Goal: Information Seeking & Learning: Understand process/instructions

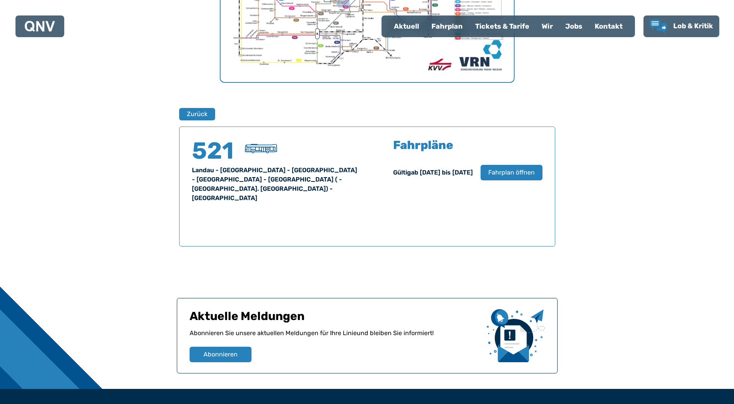
scroll to position [332, 0]
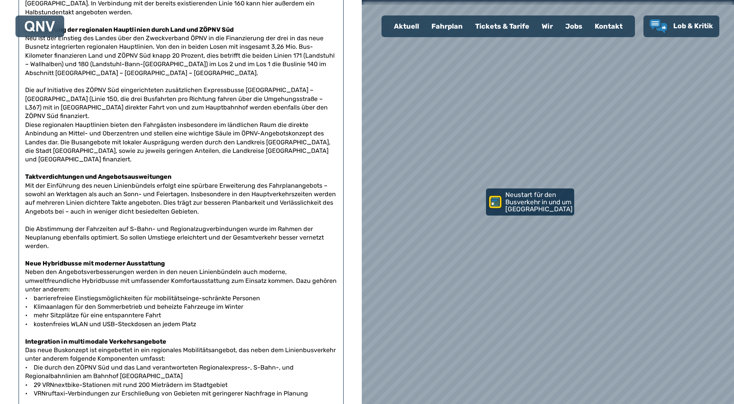
scroll to position [426, 0]
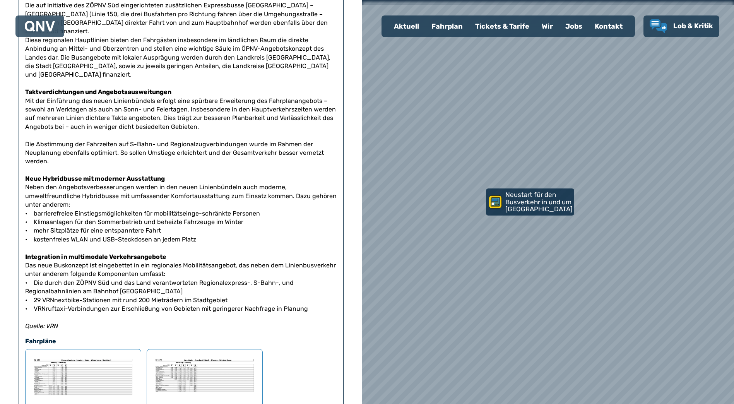
click at [439, 27] on div "Fahrplan" at bounding box center [447, 26] width 44 height 20
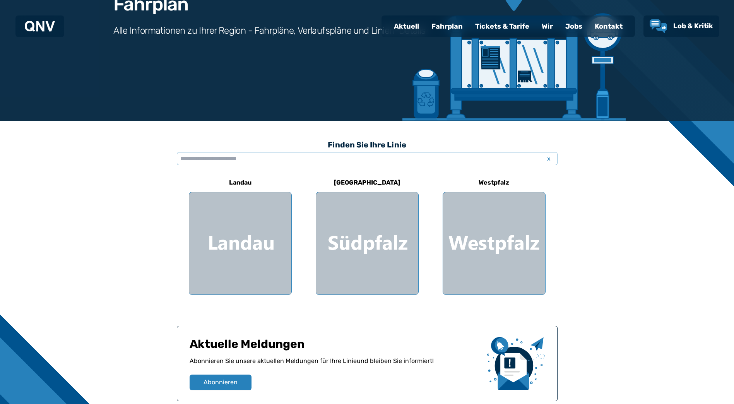
scroll to position [116, 0]
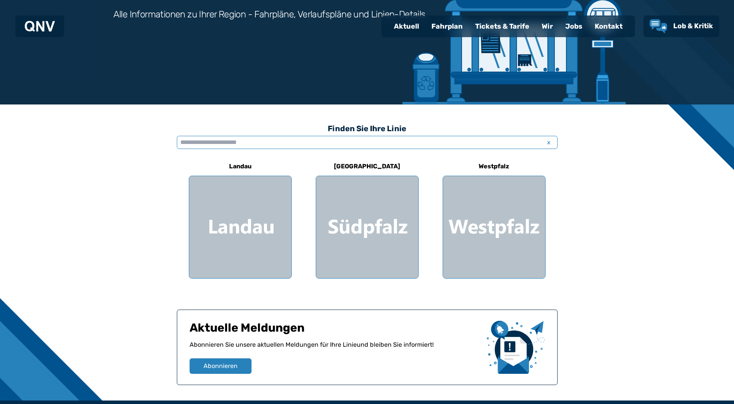
click at [303, 140] on input "text" at bounding box center [367, 142] width 381 height 13
type input "*"
click at [266, 140] on input "text" at bounding box center [367, 142] width 381 height 13
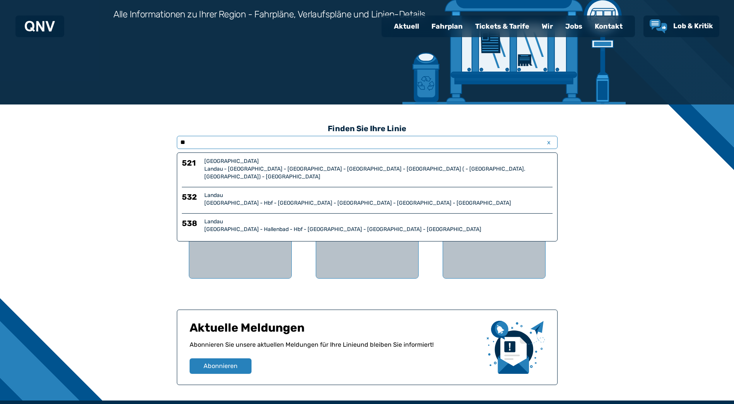
type input "**"
click at [286, 174] on div "521 [GEOGRAPHIC_DATA] [GEOGRAPHIC_DATA] - [GEOGRAPHIC_DATA] - [GEOGRAPHIC_DATA]…" at bounding box center [367, 196] width 381 height 89
click at [245, 159] on div "[GEOGRAPHIC_DATA]" at bounding box center [378, 161] width 348 height 8
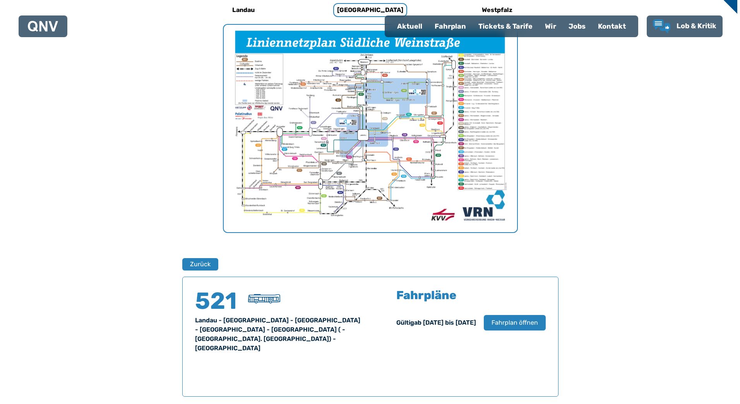
scroll to position [254, 0]
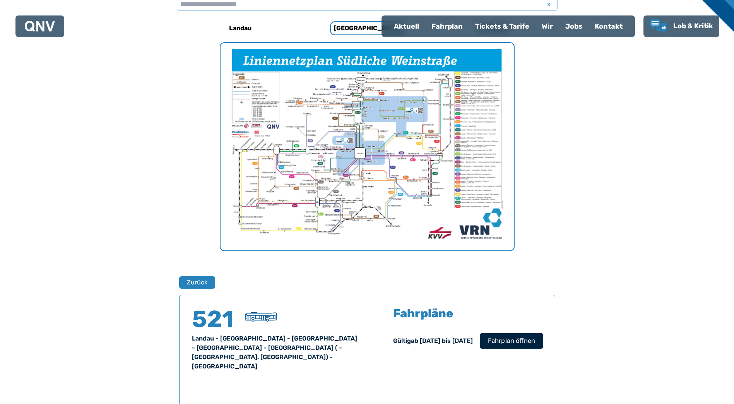
click at [514, 347] on button "Fahrplan öffnen" at bounding box center [511, 341] width 63 height 16
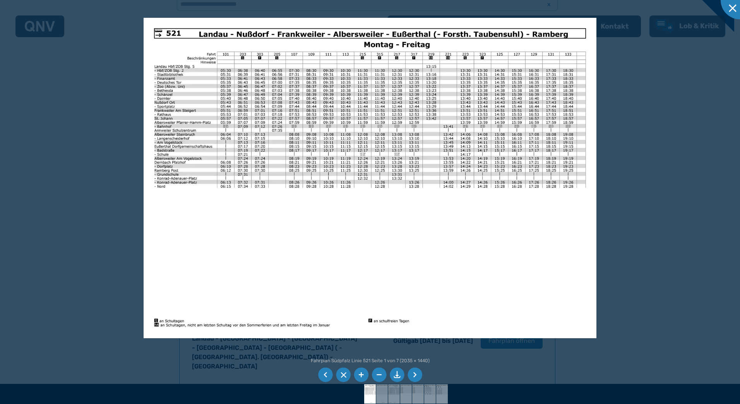
click at [423, 372] on ul at bounding box center [370, 374] width 107 height 17
click at [414, 374] on li at bounding box center [414, 375] width 15 height 15
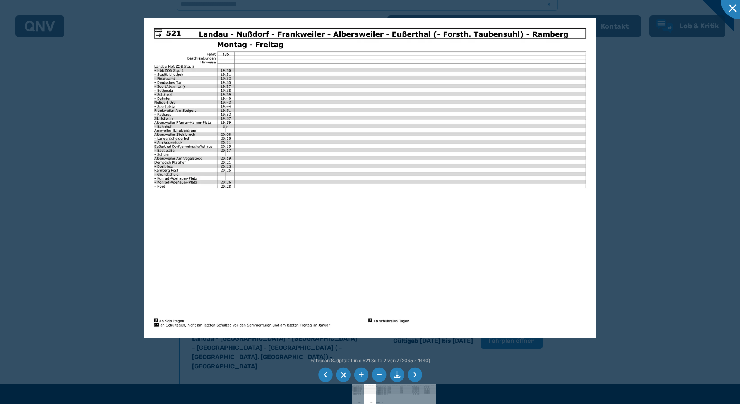
click at [413, 374] on li at bounding box center [414, 375] width 15 height 15
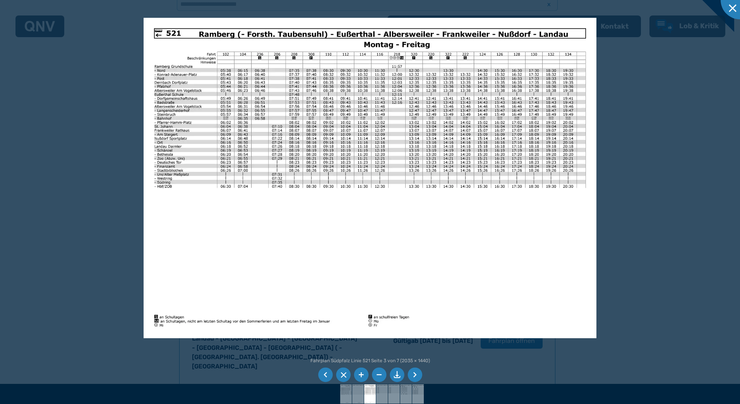
click at [413, 374] on li at bounding box center [414, 375] width 15 height 15
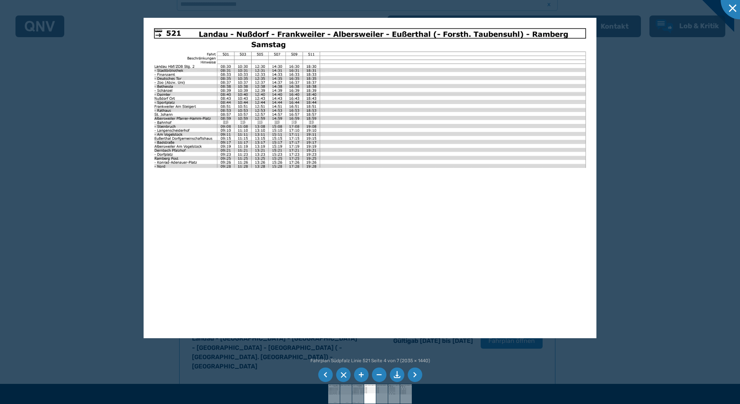
click at [413, 374] on li at bounding box center [414, 375] width 15 height 15
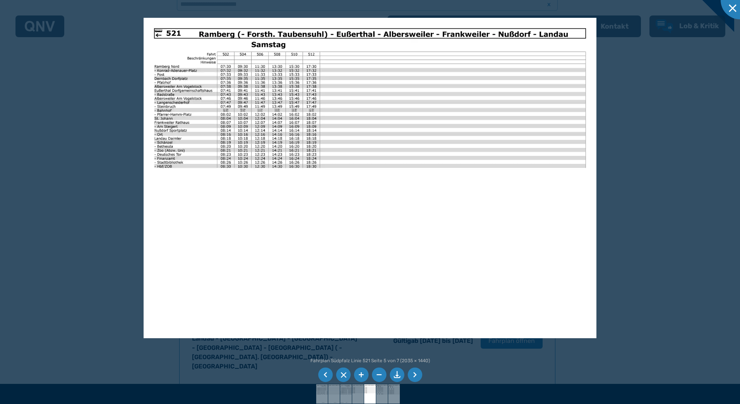
click at [413, 374] on li at bounding box center [414, 375] width 15 height 15
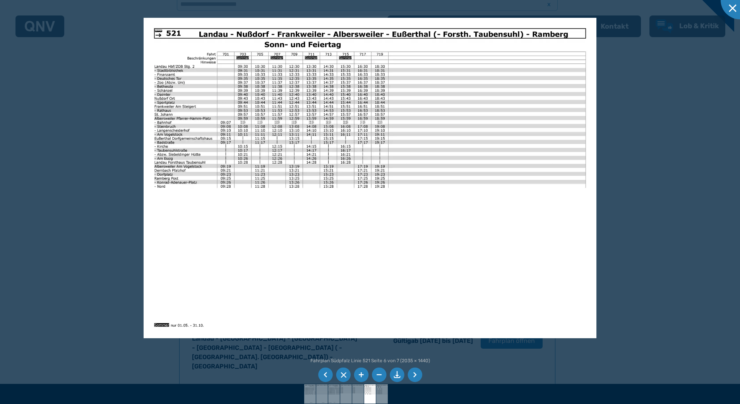
click at [677, 229] on div at bounding box center [370, 202] width 740 height 404
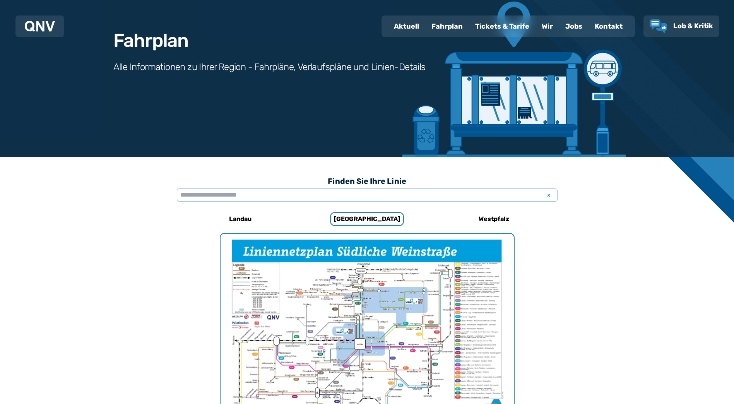
scroll to position [61, 0]
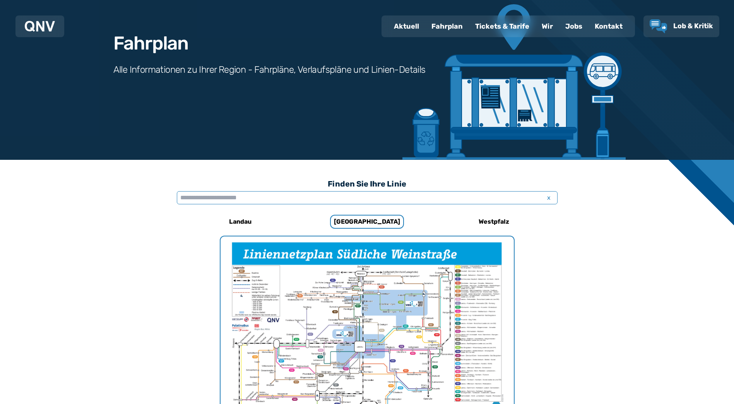
click at [201, 202] on input "text" at bounding box center [367, 197] width 381 height 13
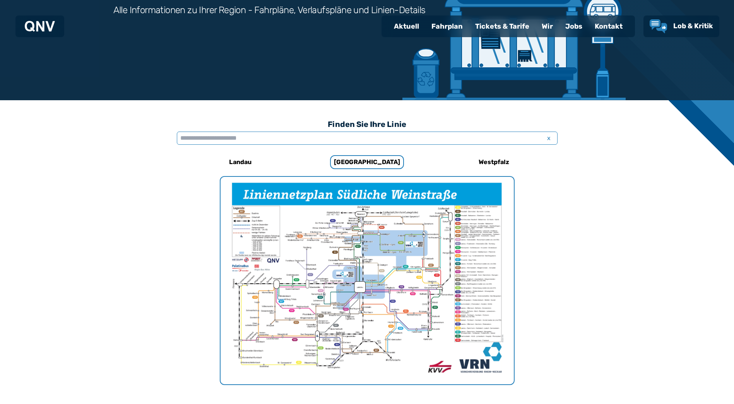
scroll to position [254, 0]
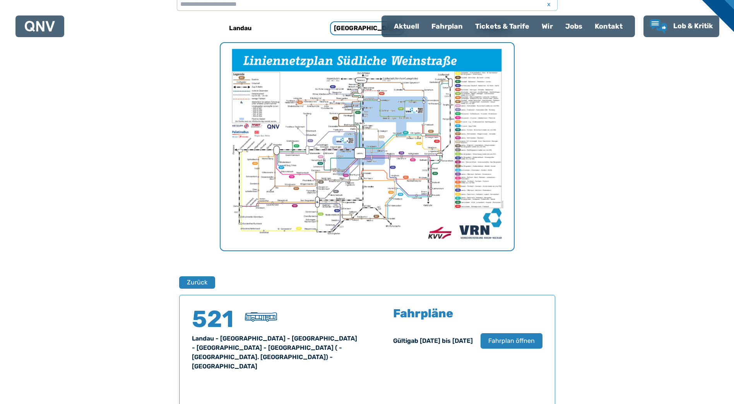
scroll to position [116, 0]
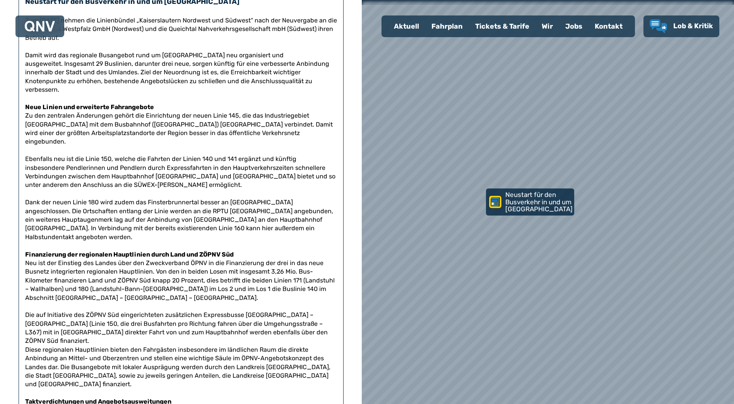
scroll to position [426, 0]
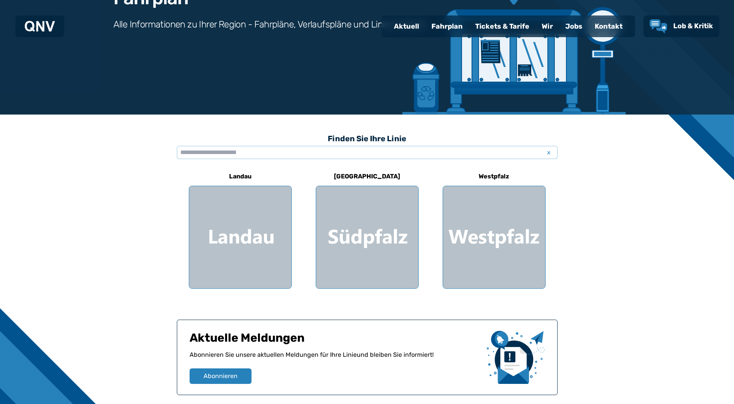
scroll to position [210, 0]
